Goal: Transaction & Acquisition: Obtain resource

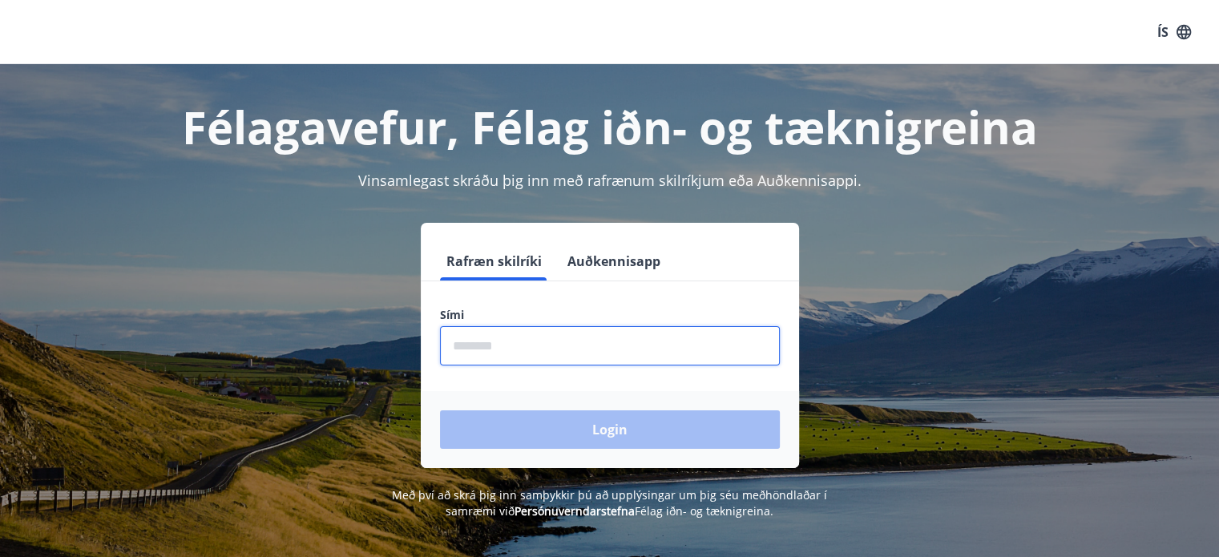
click at [500, 336] on input "phone" at bounding box center [610, 345] width 340 height 39
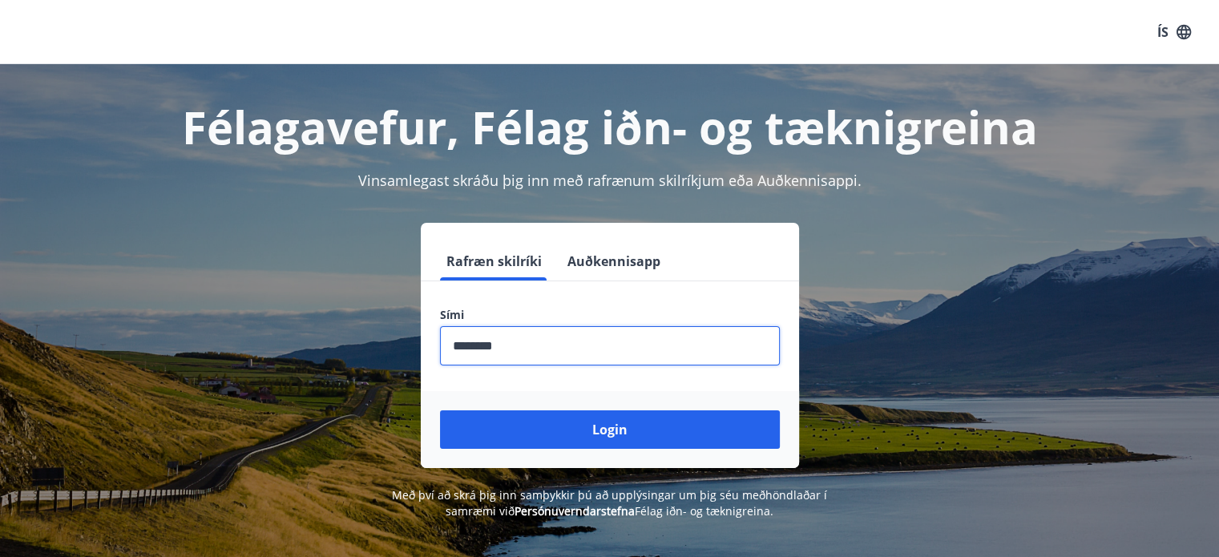
type input "********"
click at [440, 410] on button "Login" at bounding box center [610, 429] width 340 height 38
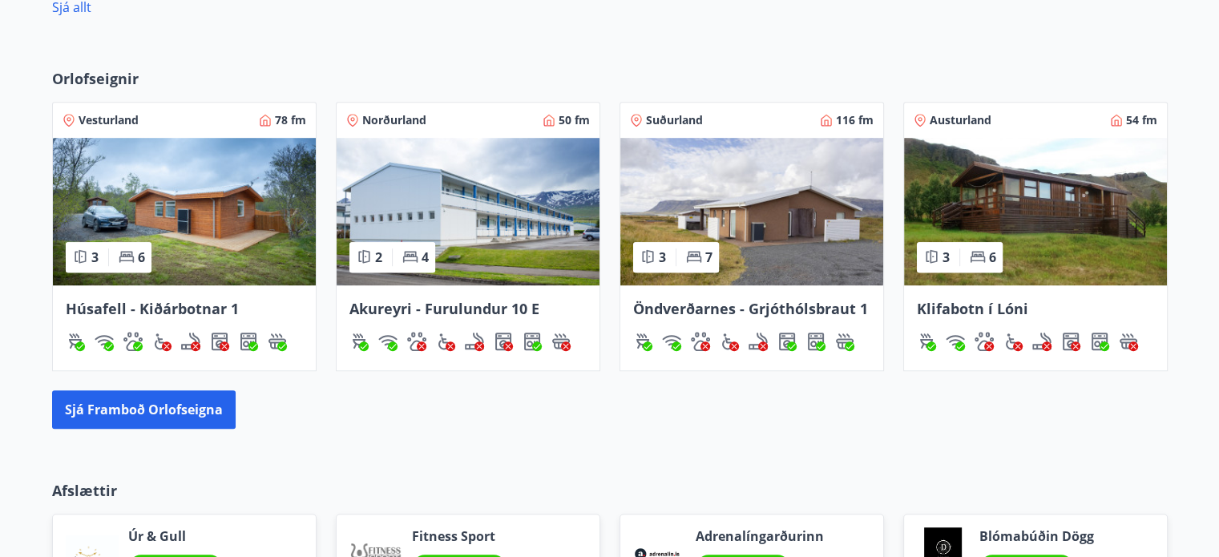
scroll to position [1042, 0]
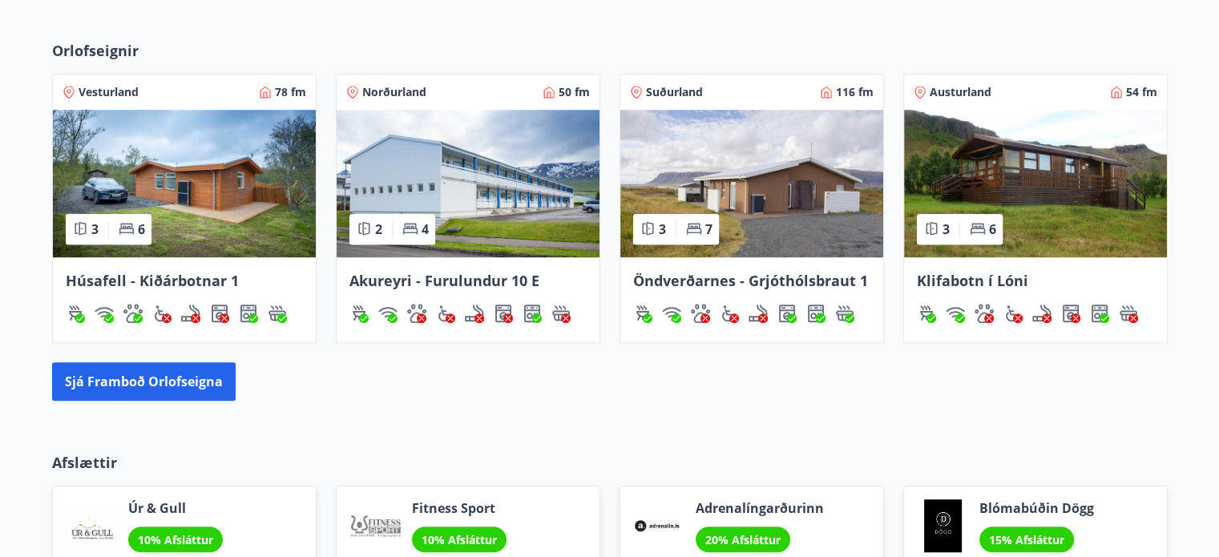
click at [683, 99] on span "Suðurland" at bounding box center [674, 92] width 57 height 16
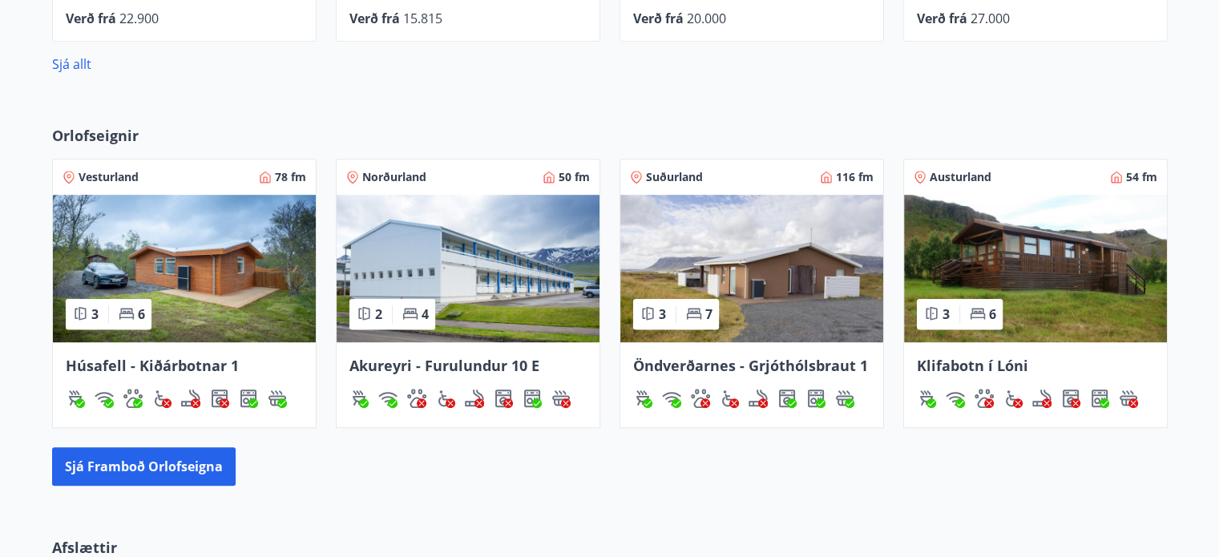
scroll to position [1042, 0]
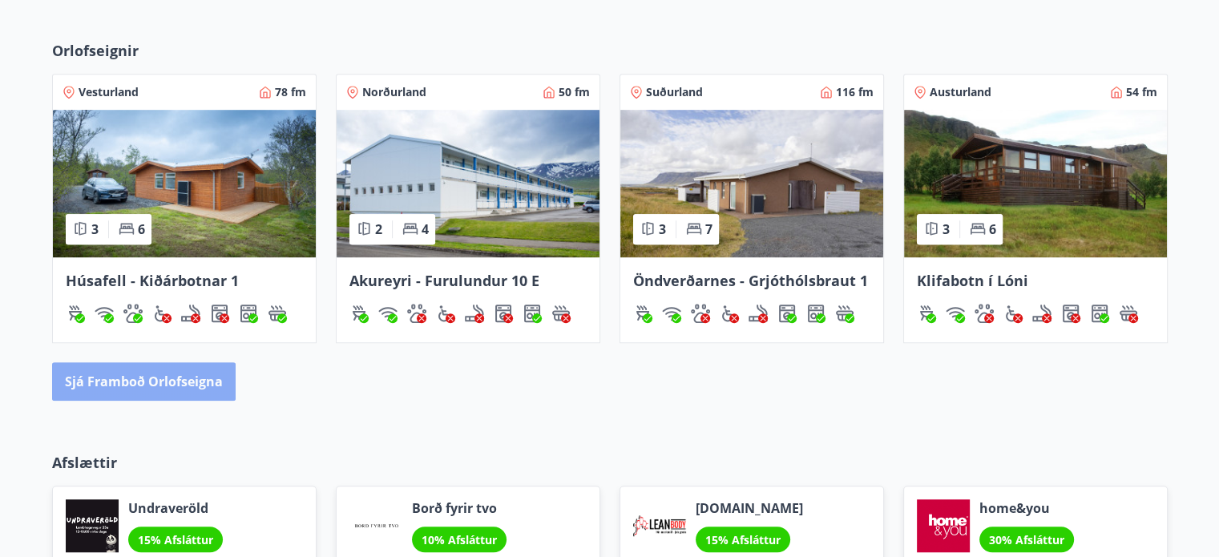
click at [200, 381] on button "Sjá framboð orlofseigna" at bounding box center [144, 381] width 184 height 38
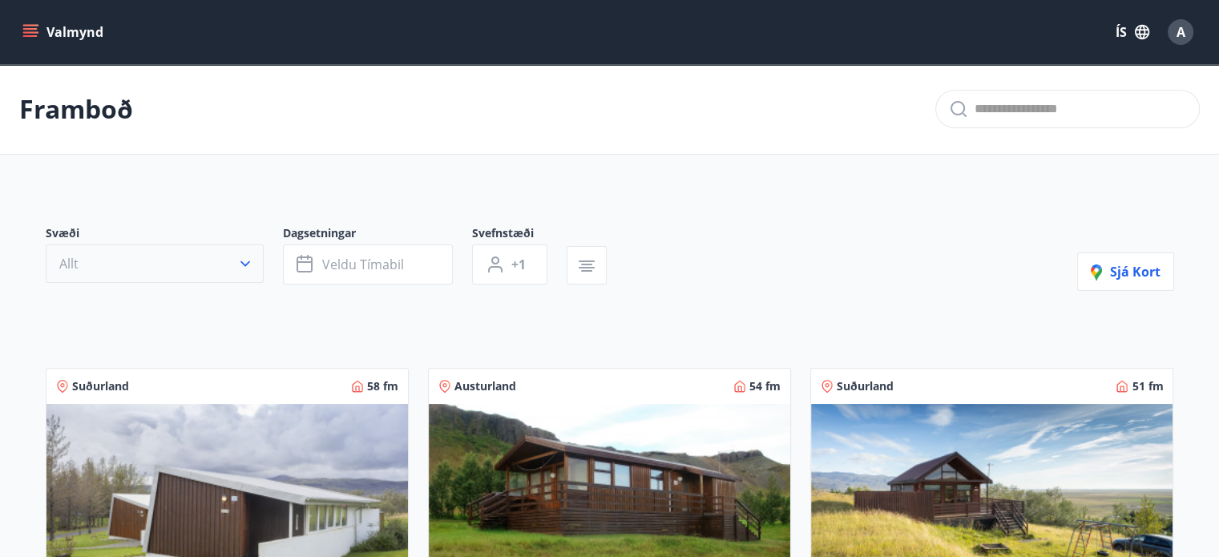
click at [247, 257] on icon "button" at bounding box center [245, 264] width 16 height 16
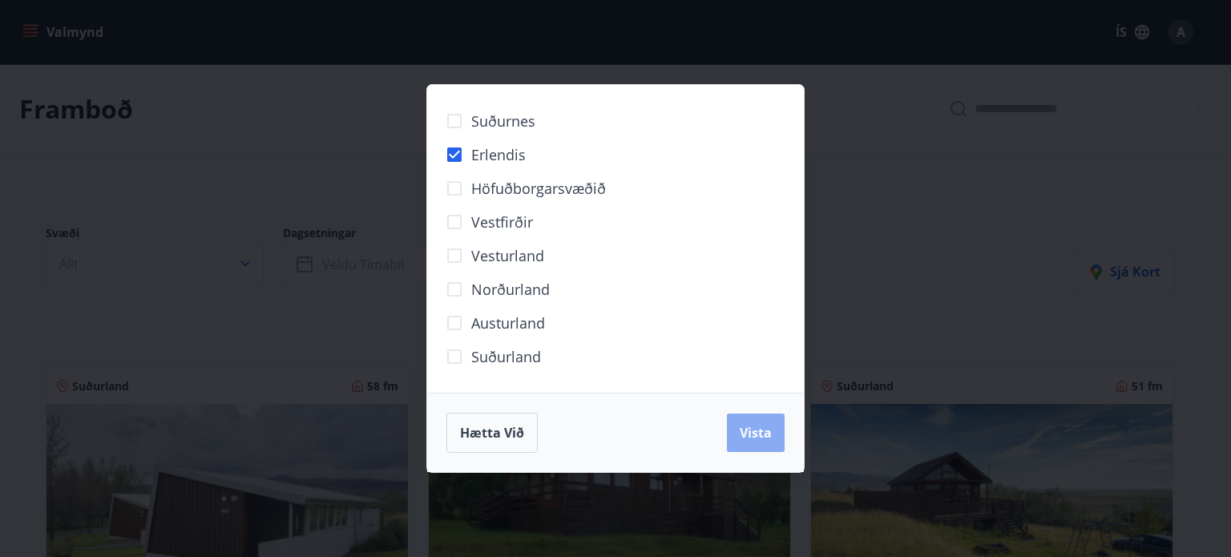
click at [761, 428] on span "Vista" at bounding box center [756, 433] width 32 height 18
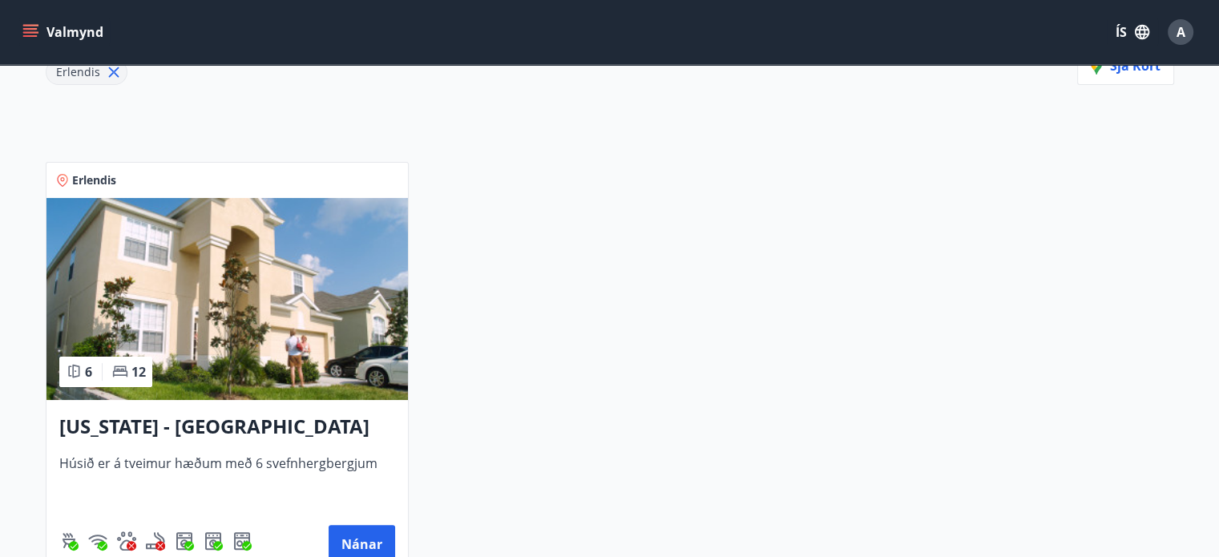
scroll to position [321, 0]
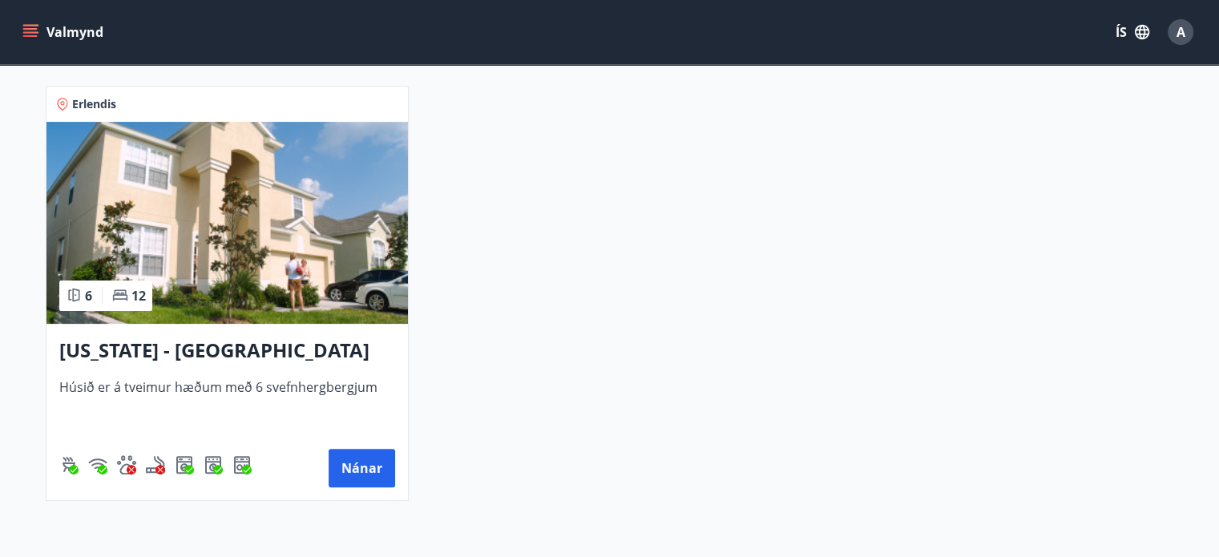
click at [222, 249] on img at bounding box center [227, 223] width 362 height 202
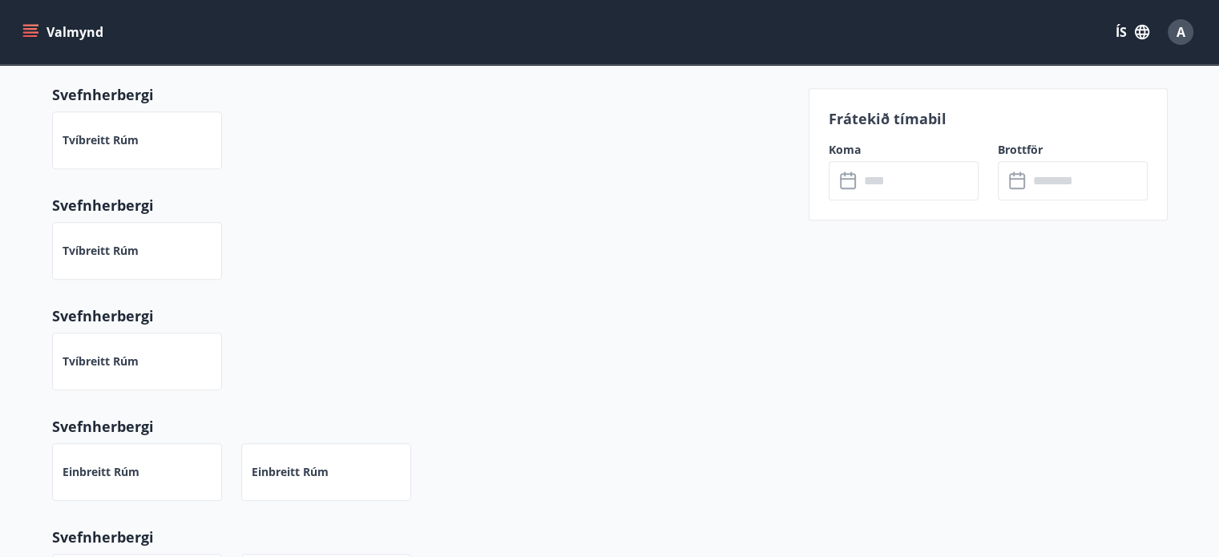
scroll to position [561, 0]
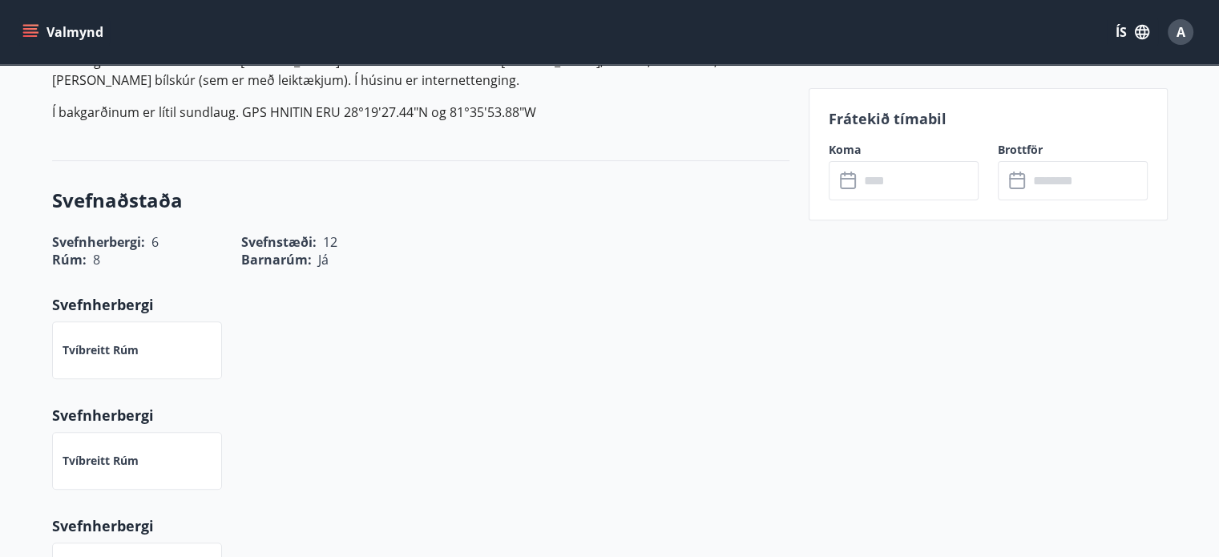
click at [942, 186] on input "text" at bounding box center [918, 180] width 119 height 39
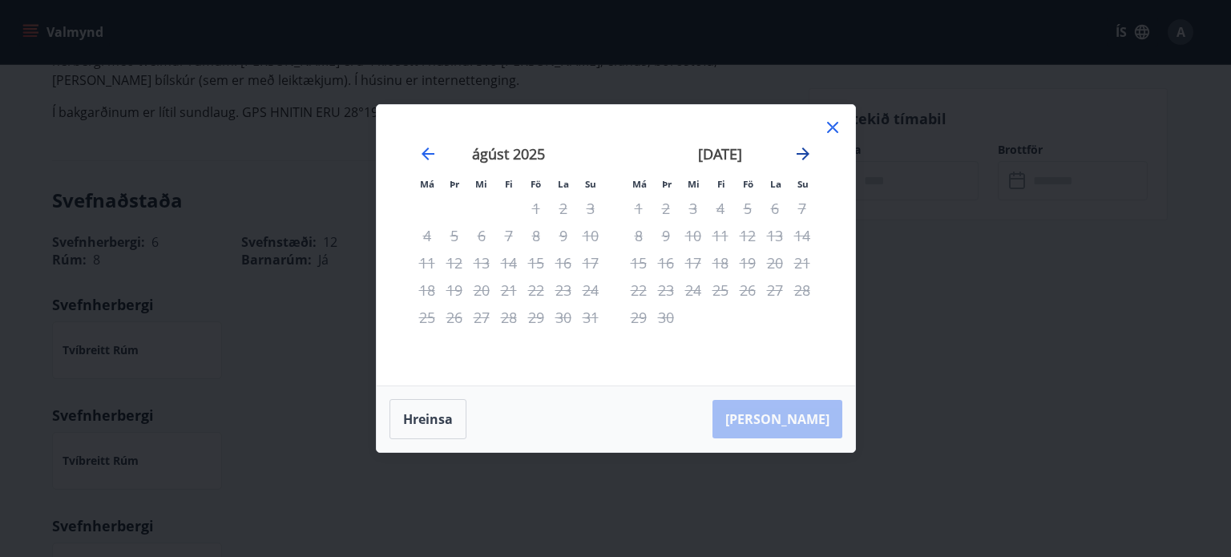
click at [803, 156] on icon "Move forward to switch to the next month." at bounding box center [803, 153] width 19 height 19
click at [800, 153] on icon "Move forward to switch to the next month." at bounding box center [803, 153] width 13 height 13
click at [800, 154] on icon "Move forward to switch to the next month." at bounding box center [803, 153] width 13 height 13
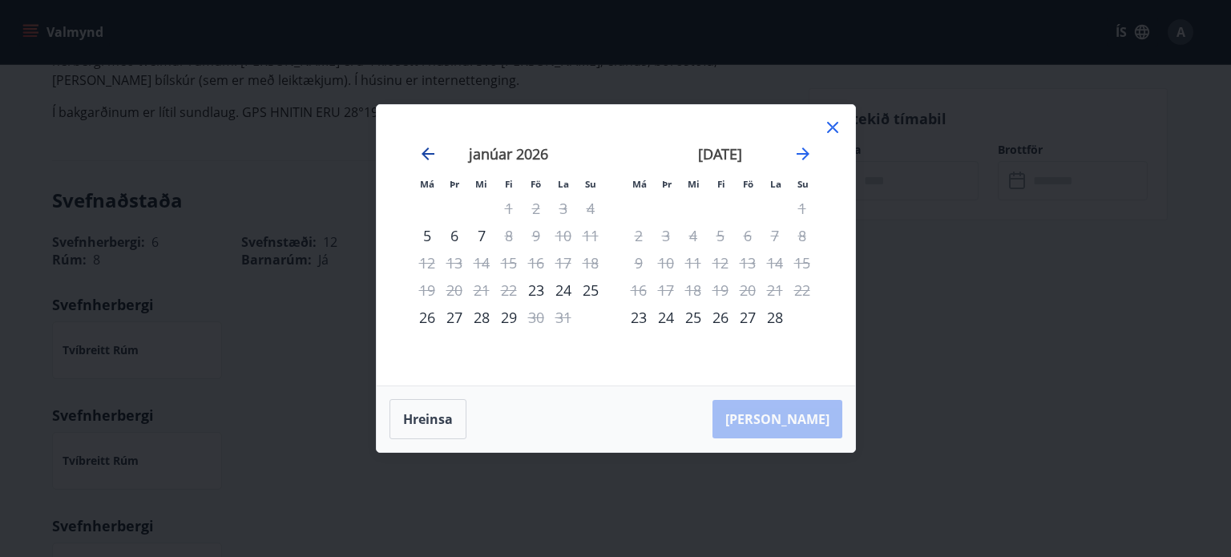
click at [423, 156] on icon "Move backward to switch to the previous month." at bounding box center [428, 153] width 13 height 13
click at [807, 156] on icon "Move forward to switch to the next month." at bounding box center [803, 153] width 19 height 19
click at [805, 159] on icon "Move forward to switch to the next month." at bounding box center [803, 153] width 19 height 19
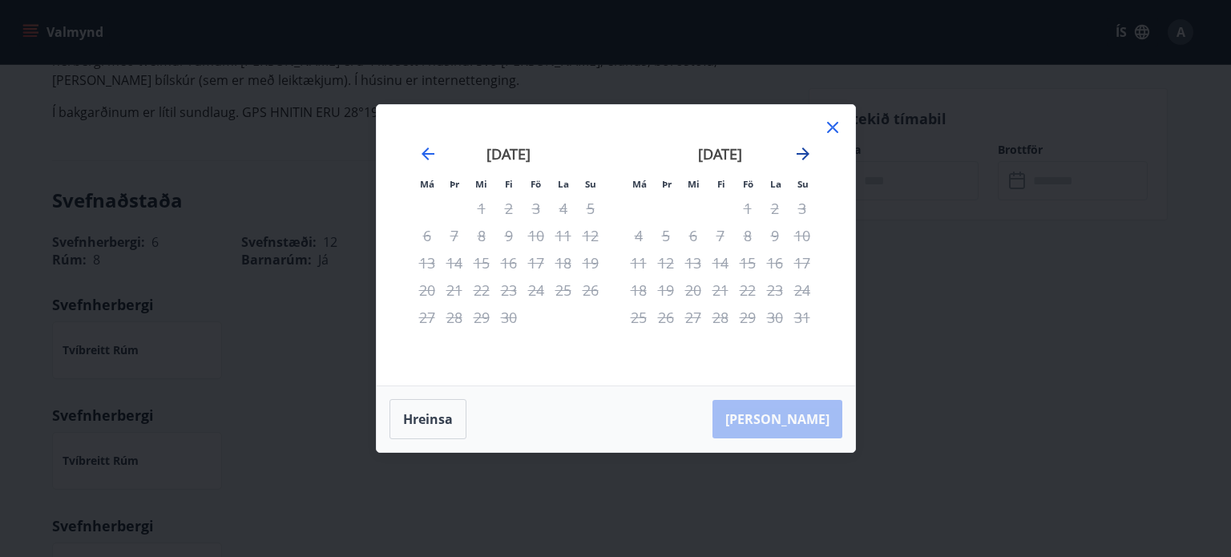
click at [805, 159] on icon "Move forward to switch to the next month." at bounding box center [803, 153] width 19 height 19
click at [802, 156] on icon "Move forward to switch to the next month." at bounding box center [803, 153] width 19 height 19
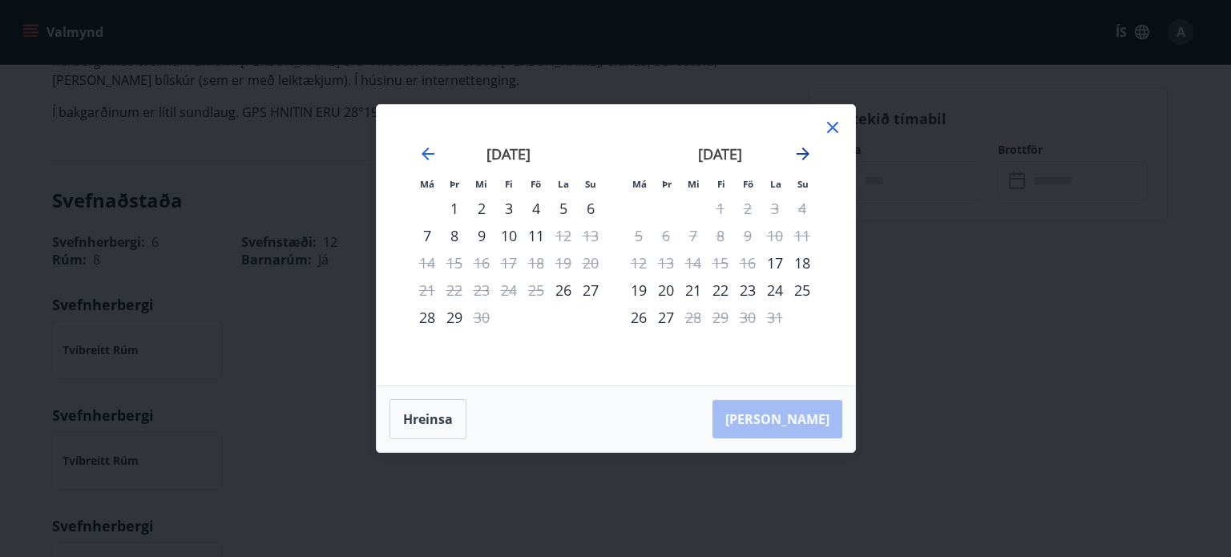
click at [802, 156] on icon "Move forward to switch to the next month." at bounding box center [803, 153] width 19 height 19
click at [426, 156] on icon "Move backward to switch to the previous month." at bounding box center [427, 153] width 19 height 19
click at [430, 156] on icon "Move backward to switch to the previous month." at bounding box center [427, 153] width 19 height 19
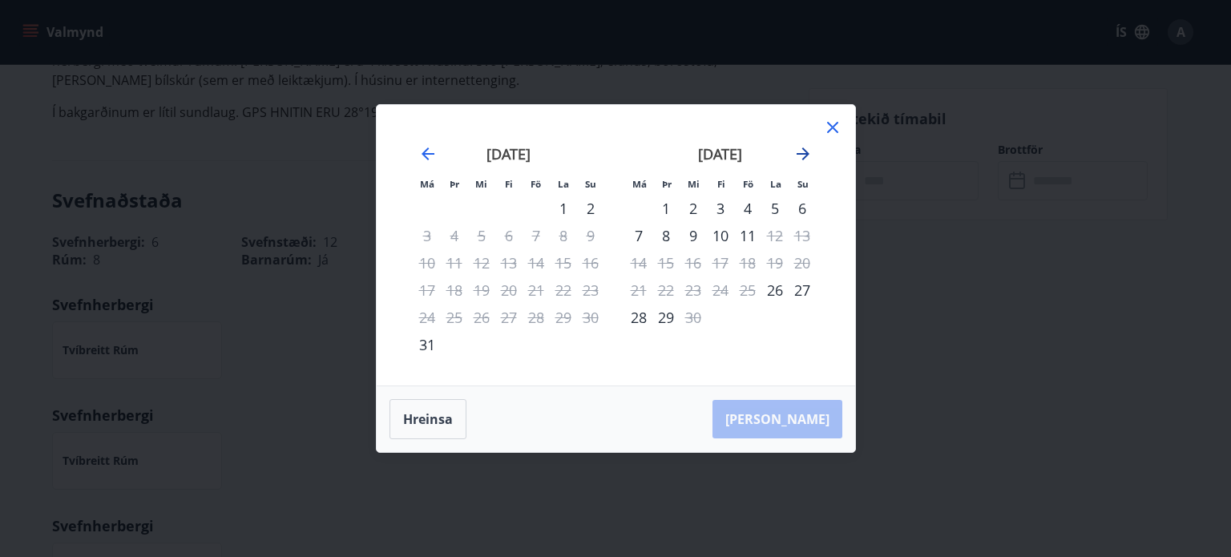
click at [805, 155] on icon "Move forward to switch to the next month." at bounding box center [803, 153] width 13 height 13
click at [809, 154] on icon "Move forward to switch to the next month." at bounding box center [803, 153] width 19 height 19
click at [798, 153] on icon "Move forward to switch to the next month." at bounding box center [803, 153] width 19 height 19
click at [800, 155] on icon "Move forward to switch to the next month." at bounding box center [803, 153] width 13 height 13
drag, startPoint x: 822, startPoint y: 122, endPoint x: 834, endPoint y: 127, distance: 12.5
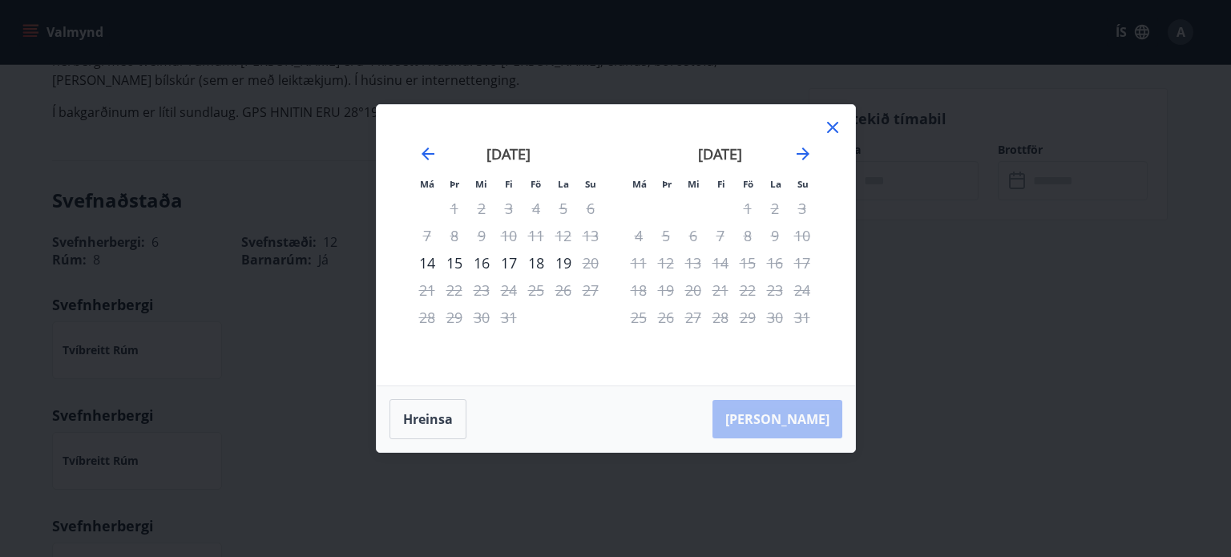
click at [825, 123] on icon at bounding box center [832, 127] width 19 height 19
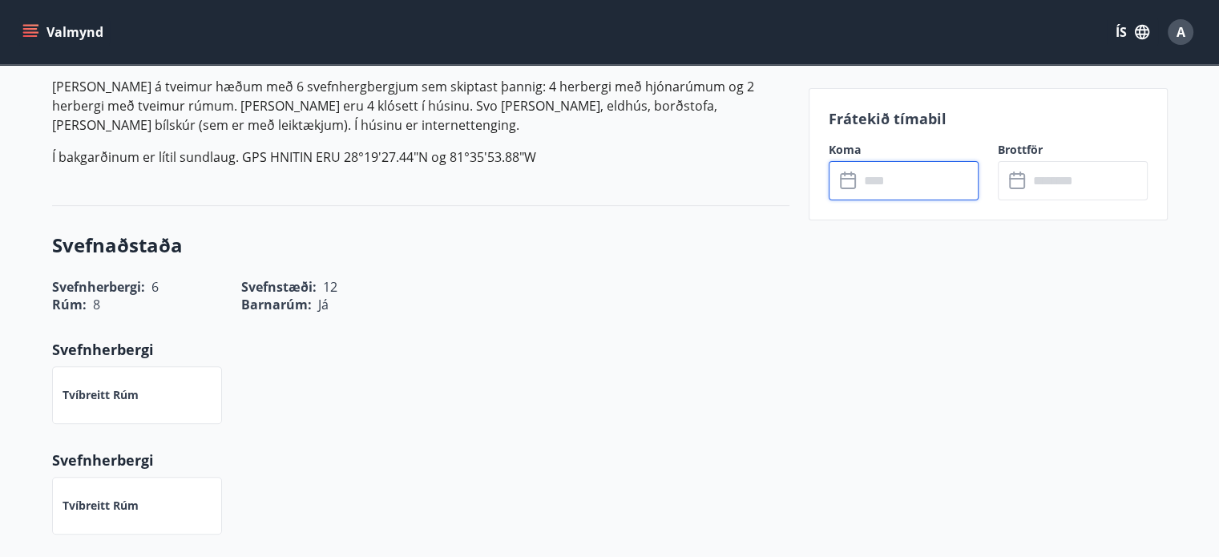
scroll to position [489, 0]
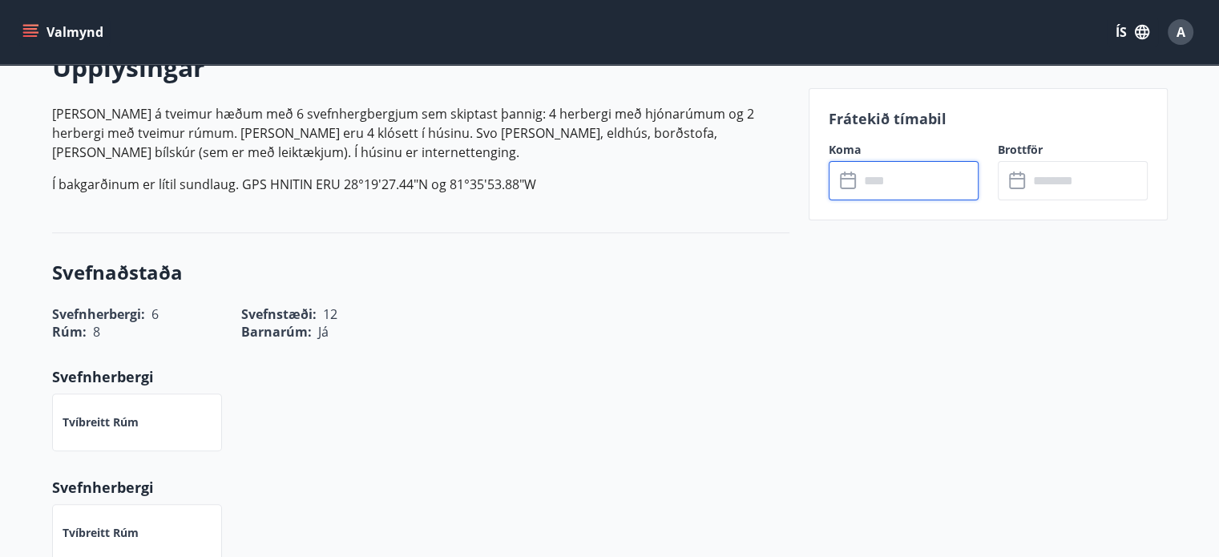
click at [905, 192] on input "text" at bounding box center [918, 180] width 119 height 39
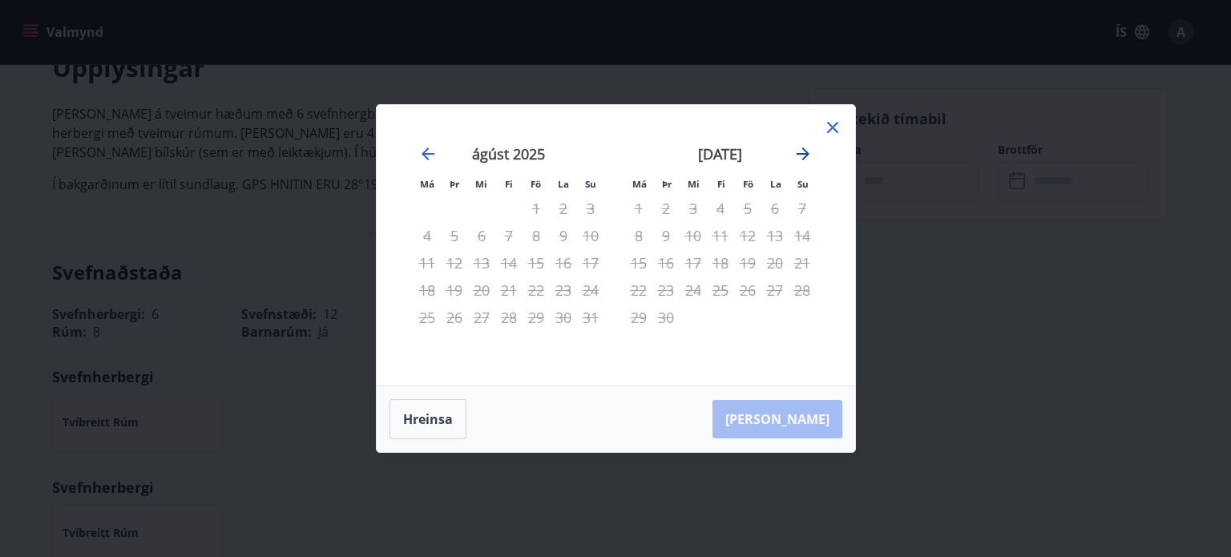
click at [808, 153] on icon "Move forward to switch to the next month." at bounding box center [803, 153] width 19 height 19
click at [805, 156] on icon "Move forward to switch to the next month." at bounding box center [803, 153] width 19 height 19
click at [806, 158] on icon "Move forward to switch to the next month." at bounding box center [803, 153] width 19 height 19
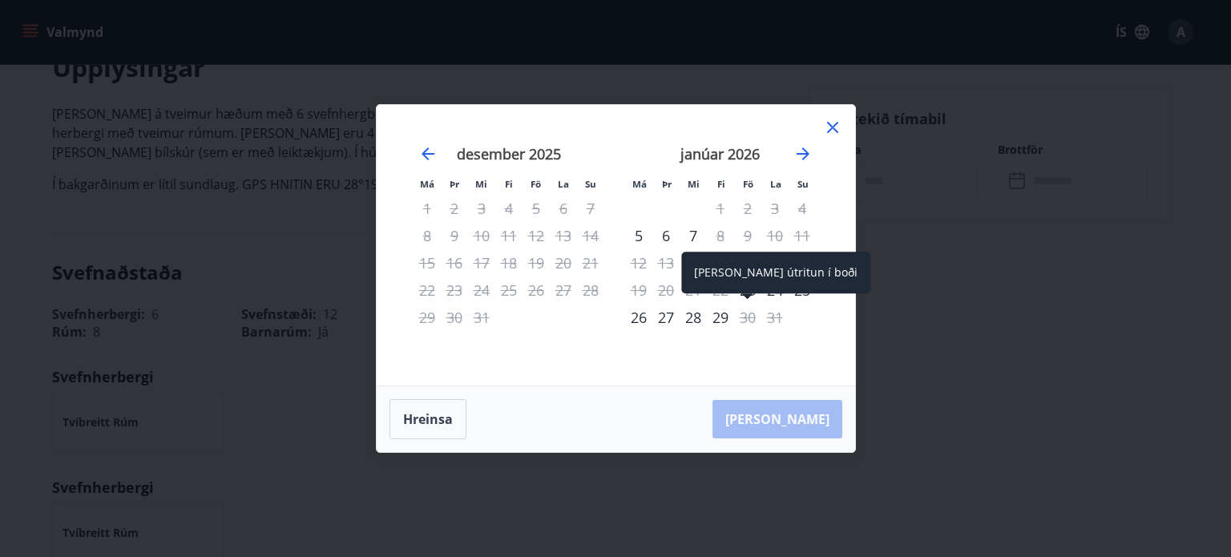
click at [752, 293] on span at bounding box center [747, 297] width 11 height 8
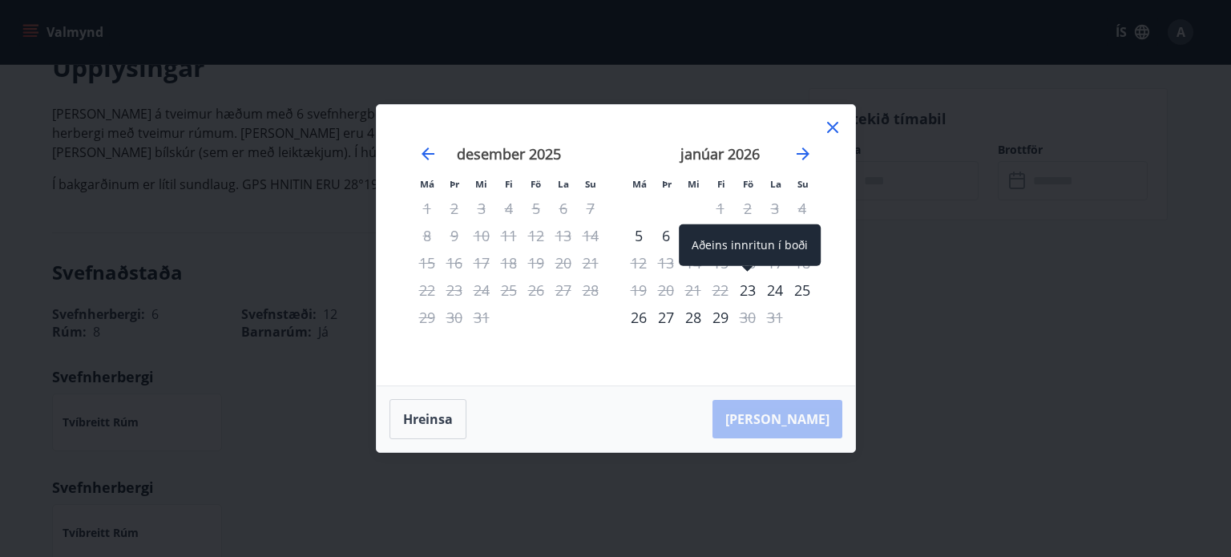
click at [754, 289] on div "23" at bounding box center [747, 290] width 27 height 27
click at [671, 312] on div "27" at bounding box center [665, 317] width 27 height 27
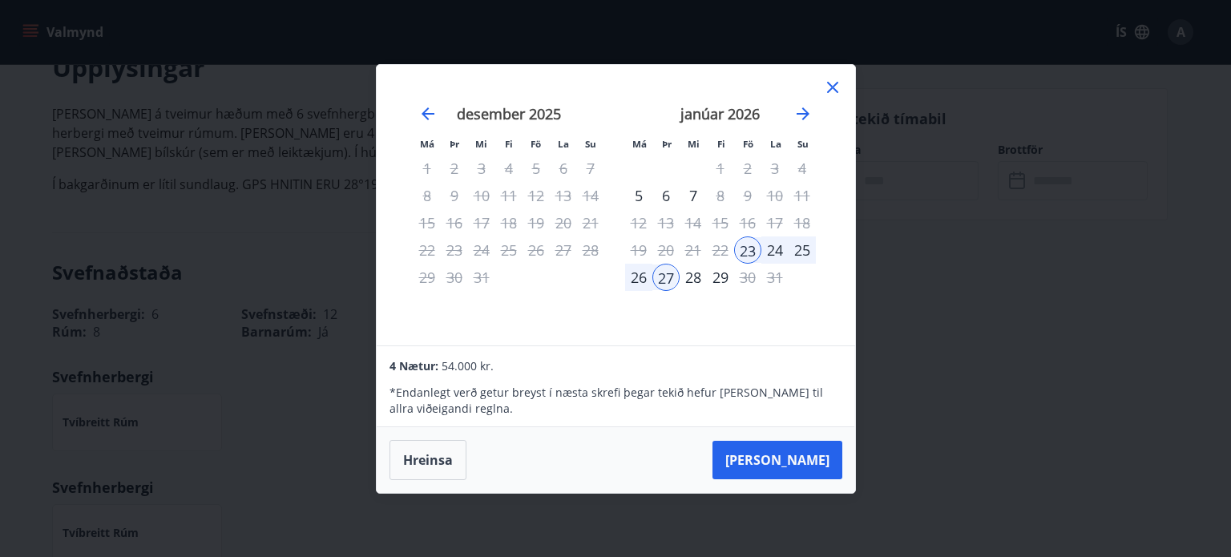
click at [640, 277] on div "26" at bounding box center [638, 277] width 27 height 27
click at [430, 455] on button "Hreinsa" at bounding box center [428, 460] width 77 height 40
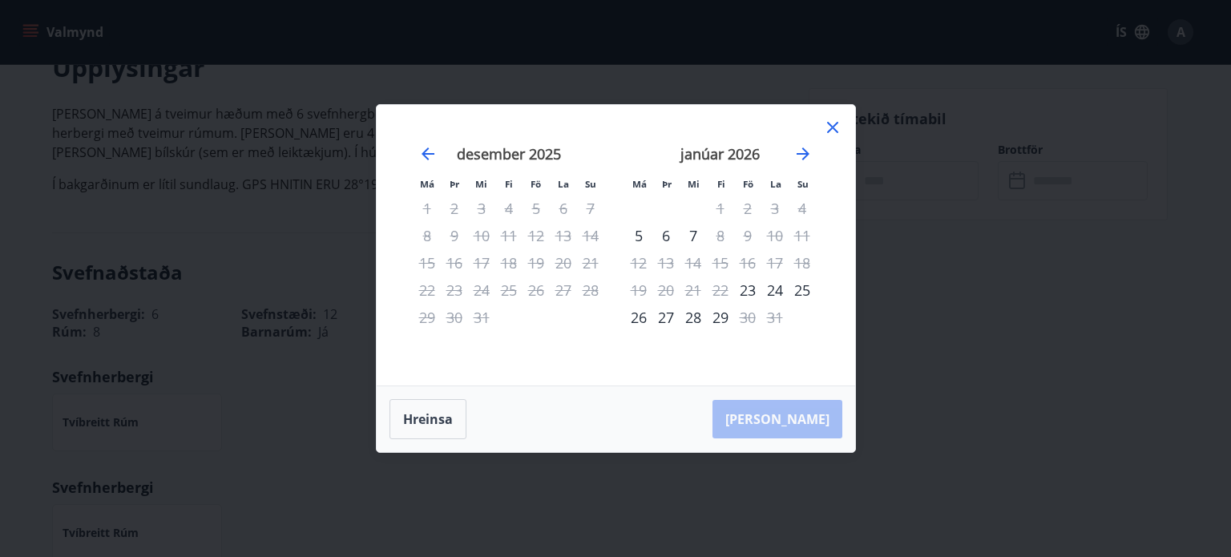
click at [835, 133] on icon at bounding box center [832, 127] width 19 height 19
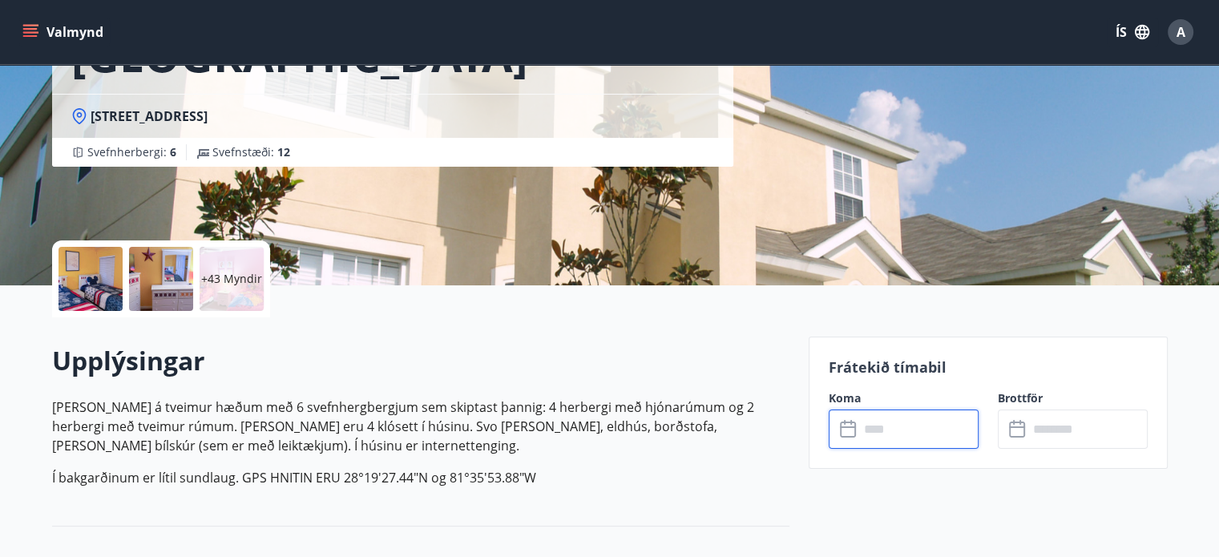
scroll to position [88, 0]
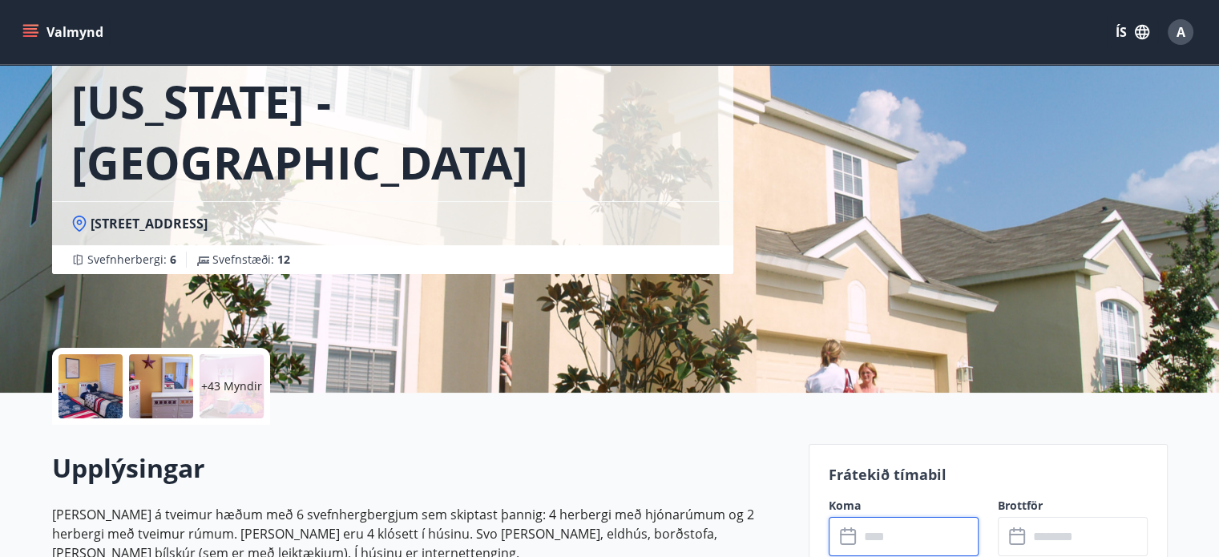
click at [57, 390] on div "+43 Myndir" at bounding box center [161, 386] width 218 height 77
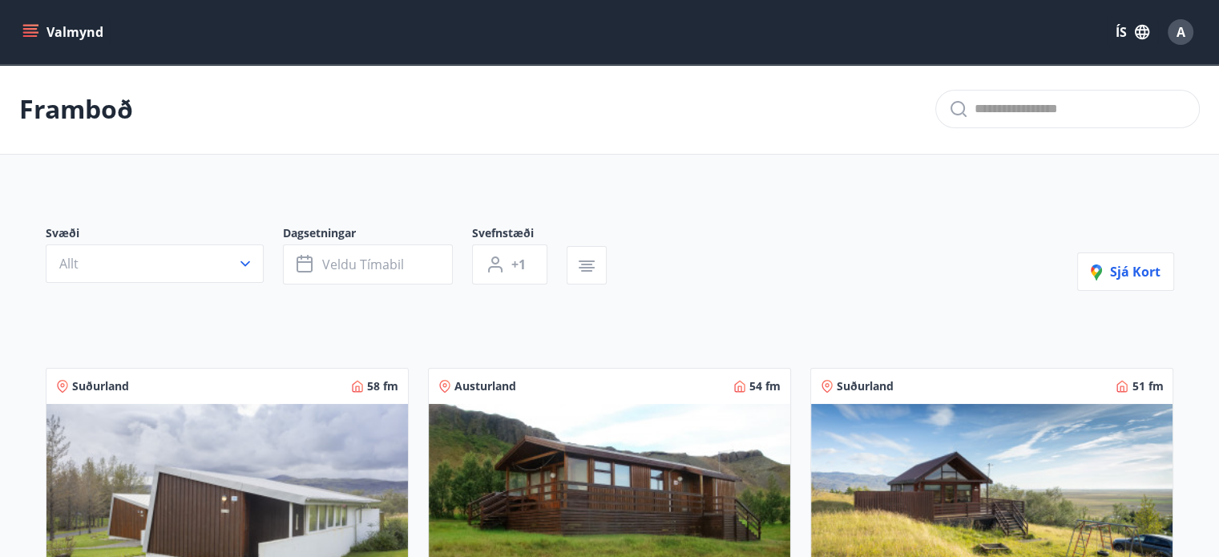
click at [34, 30] on icon "menu" at bounding box center [30, 32] width 16 height 16
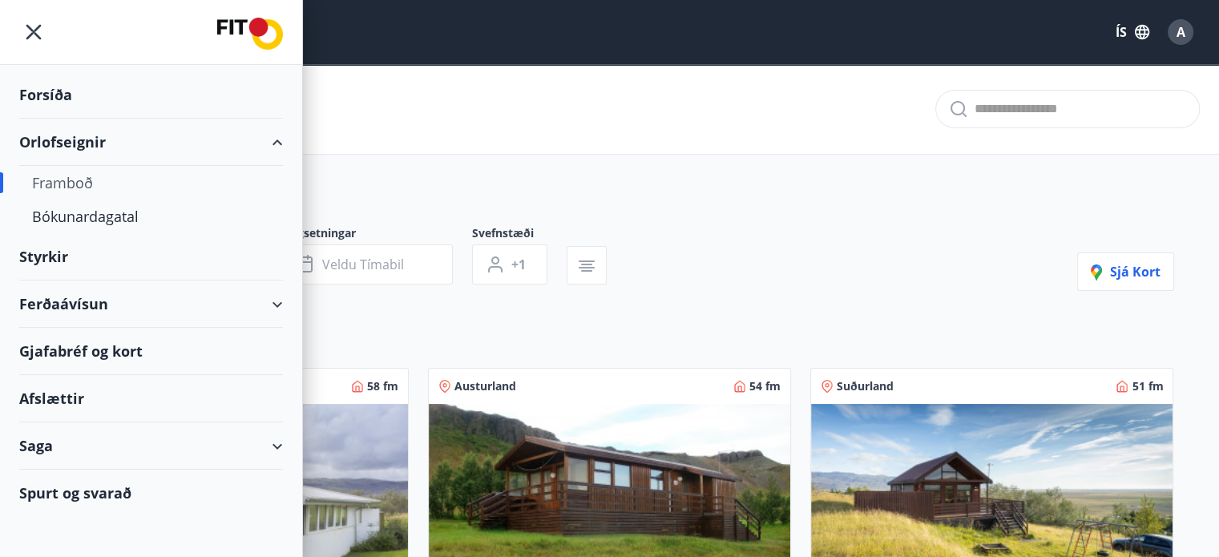
click at [48, 119] on div "Styrkir" at bounding box center [151, 94] width 264 height 47
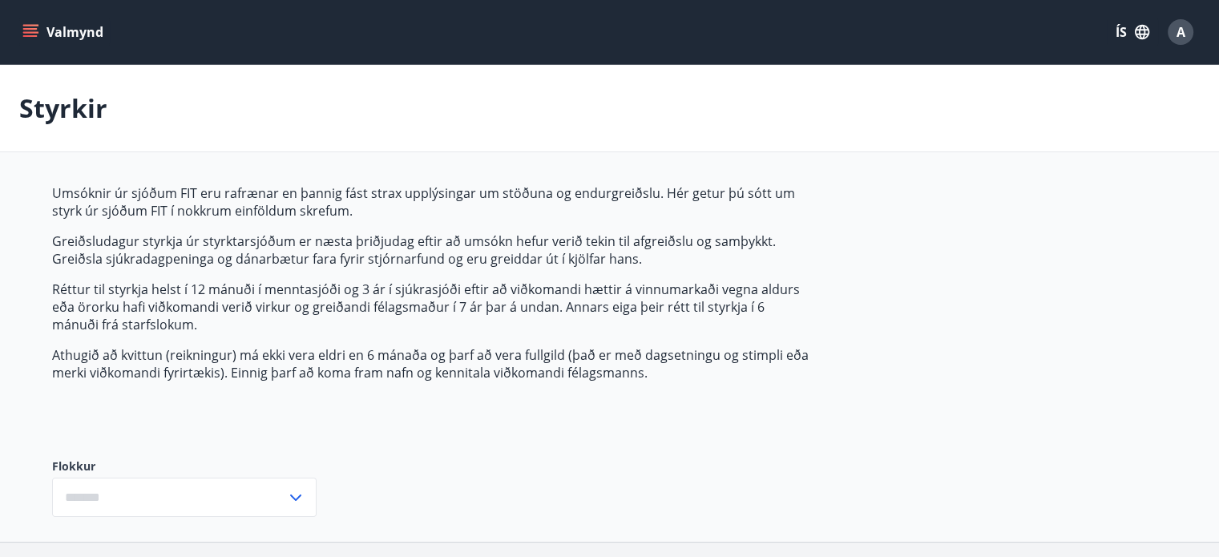
type input "***"
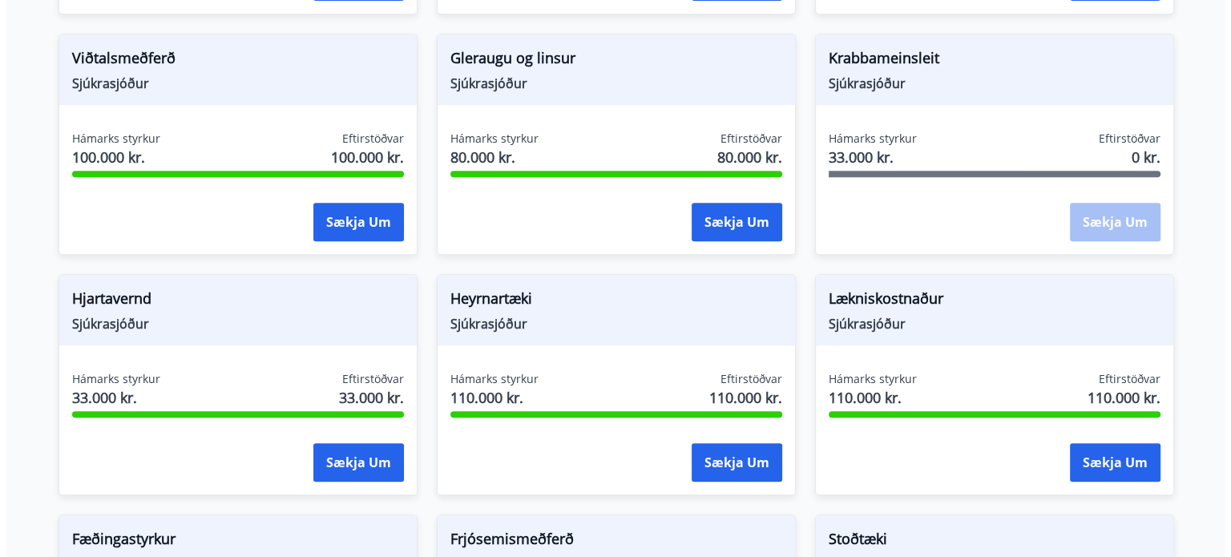
scroll to position [721, 0]
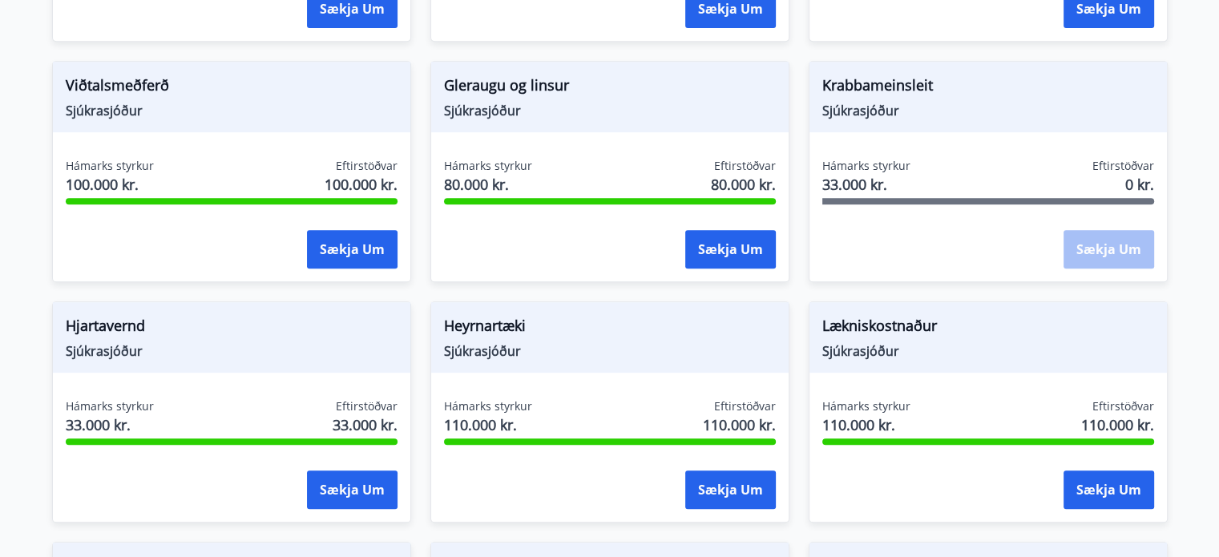
drag, startPoint x: 881, startPoint y: 417, endPoint x: 878, endPoint y: 368, distance: 49.0
click at [881, 418] on span "110.000 kr." at bounding box center [866, 424] width 88 height 21
click at [881, 311] on div "Lækniskostnaður Sjúkrasjóður" at bounding box center [989, 337] width 358 height 71
click at [1093, 493] on button "Sækja um" at bounding box center [1109, 490] width 91 height 38
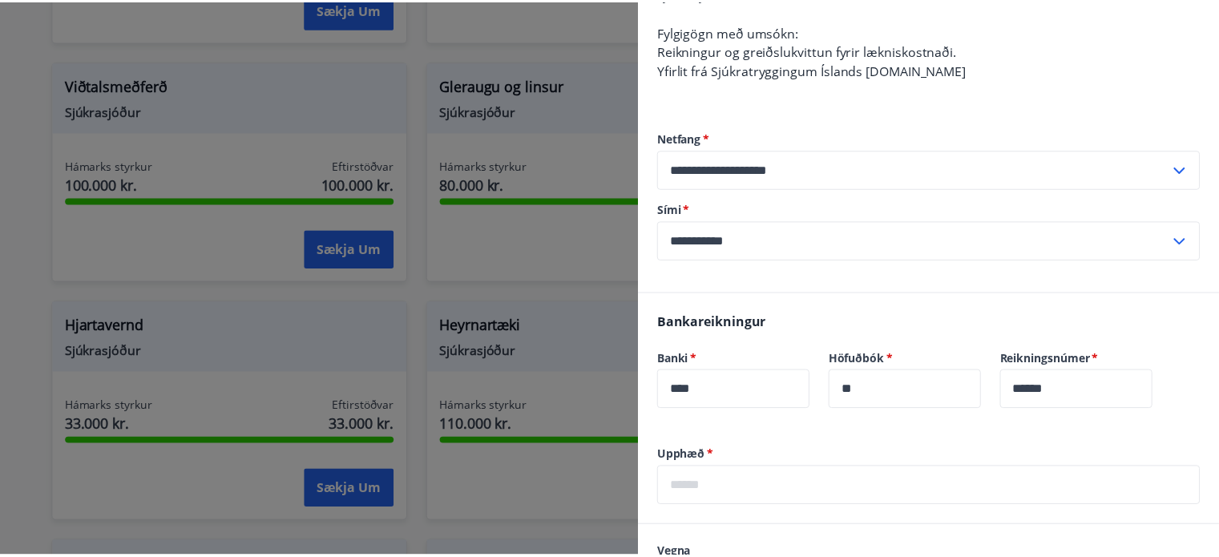
scroll to position [0, 0]
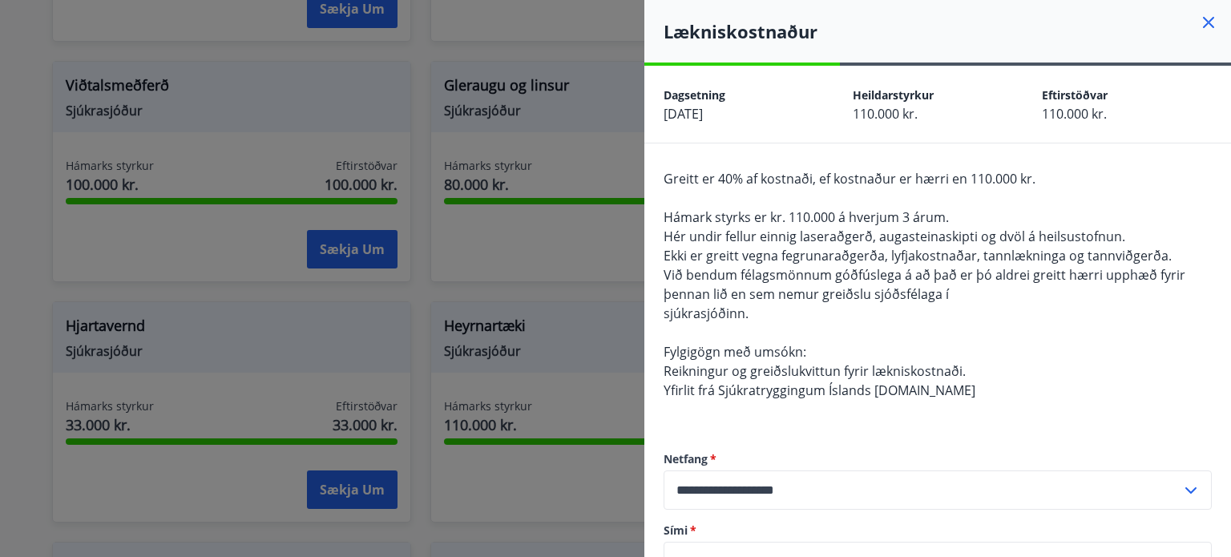
click at [1199, 22] on icon at bounding box center [1208, 22] width 19 height 19
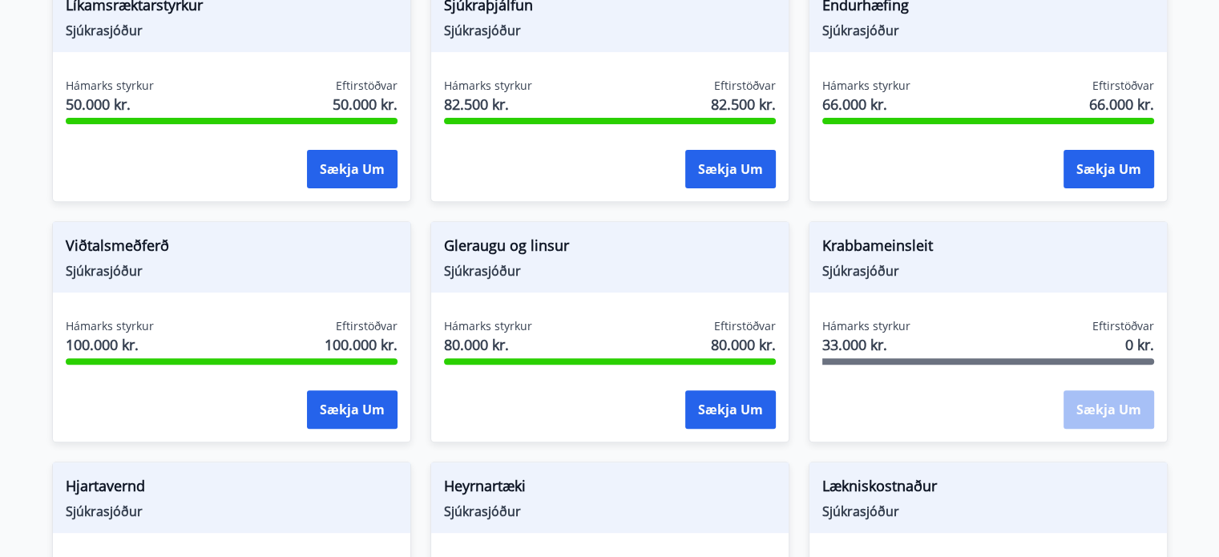
scroll to position [561, 0]
click at [1014, 310] on div "Krabbameinsleit Sjúkrasjóður Hámarks styrkur 33.000 kr. Eftirstöðvar 0 kr. Sækj…" at bounding box center [988, 331] width 359 height 221
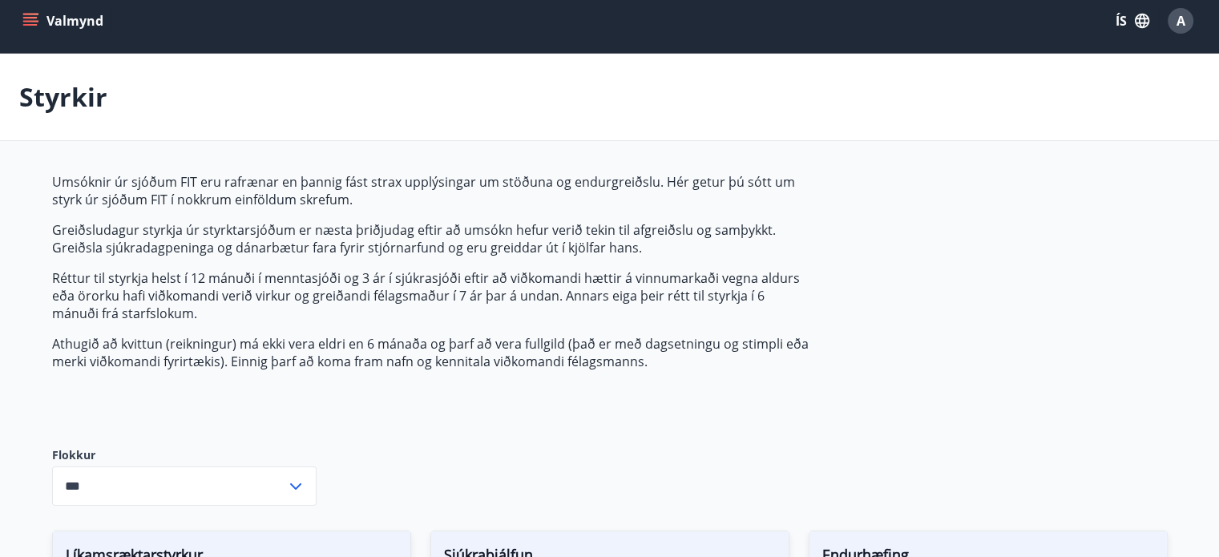
scroll to position [0, 0]
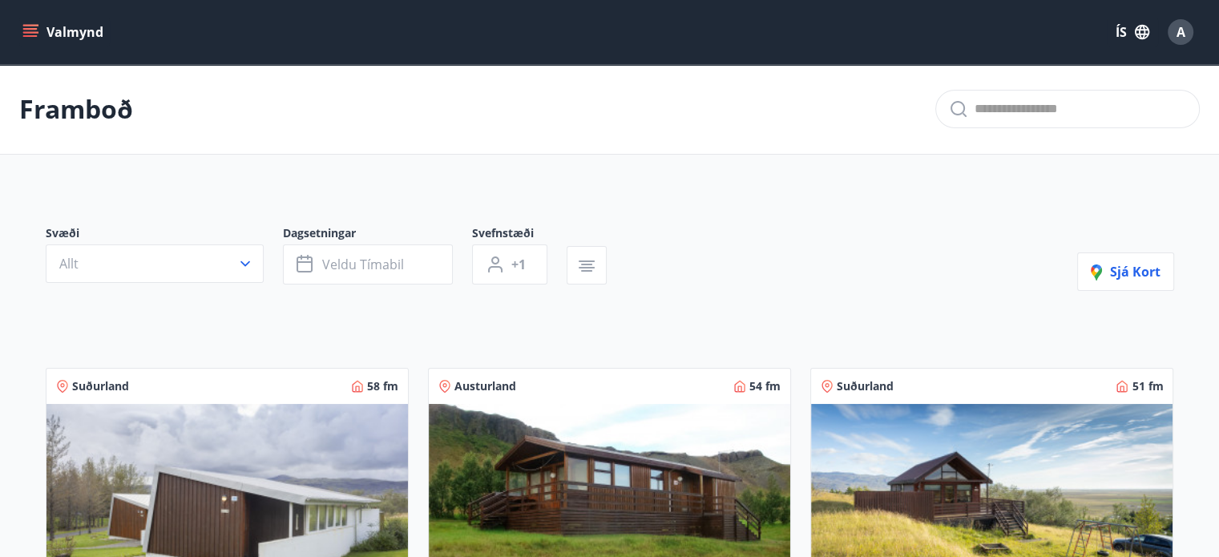
click at [34, 37] on icon "menu" at bounding box center [30, 32] width 16 height 16
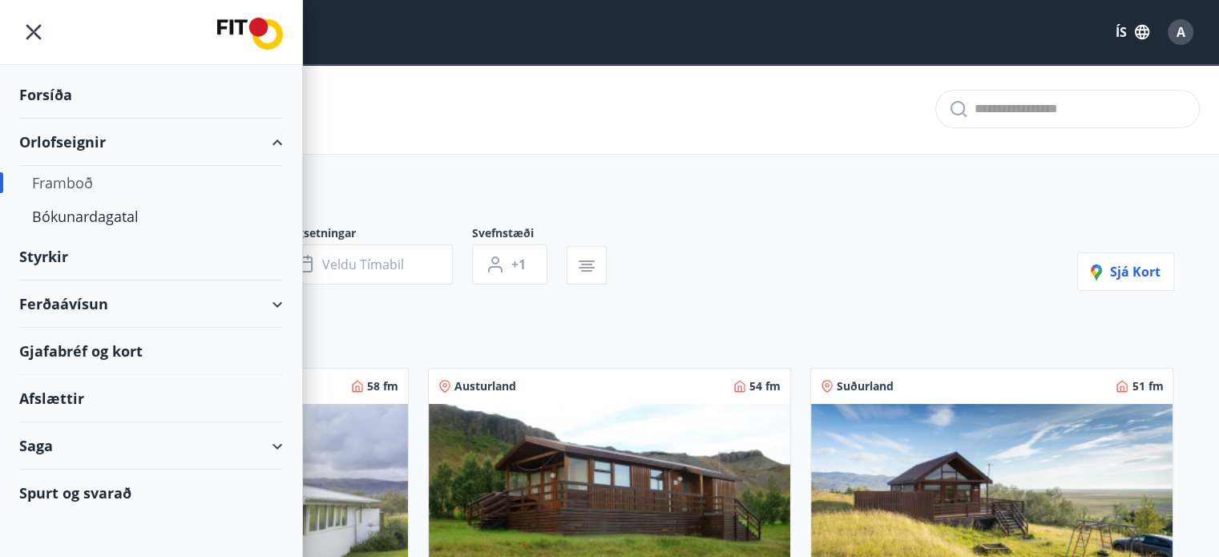
click at [89, 353] on div "Gjafabréf og kort" at bounding box center [151, 351] width 264 height 47
